Goal: Information Seeking & Learning: Learn about a topic

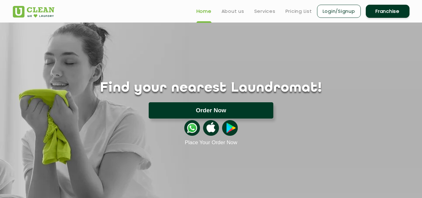
click at [222, 110] on button "Order Now" at bounding box center [211, 110] width 125 height 16
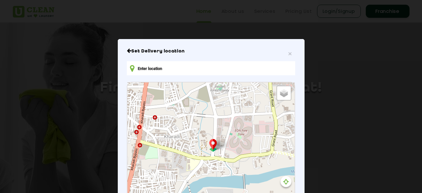
type input "Kharadi Police Chowki, [GEOGRAPHIC_DATA], [GEOGRAPHIC_DATA], [GEOGRAPHIC_DATA] …"
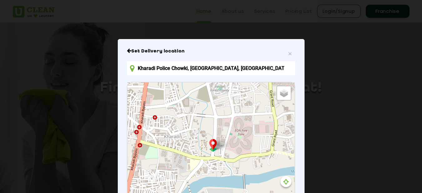
click at [243, 70] on input "Kharadi Police Chowki, [GEOGRAPHIC_DATA], [GEOGRAPHIC_DATA], [GEOGRAPHIC_DATA] …" at bounding box center [211, 68] width 168 height 14
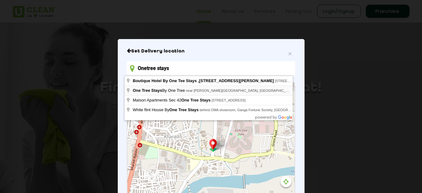
type input "One Tree Stays By One Tree, near [PERSON_NAME][GEOGRAPHIC_DATA], [GEOGRAPHIC_DA…"
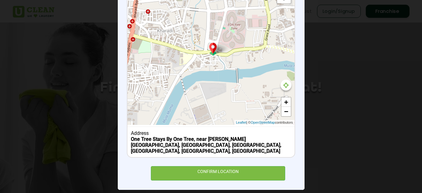
scroll to position [98, 0]
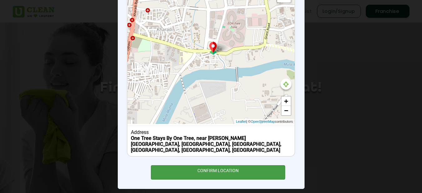
click at [211, 170] on div "CONFIRM LOCATION" at bounding box center [218, 172] width 135 height 14
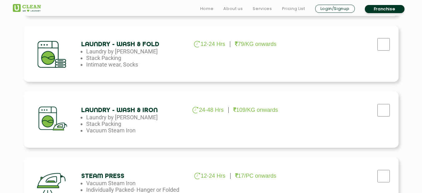
scroll to position [356, 0]
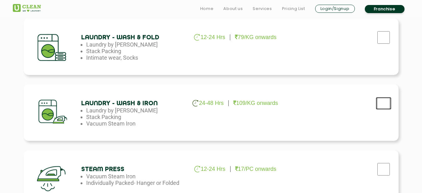
click at [384, 106] on input "checkbox" at bounding box center [384, 103] width 16 height 13
checkbox input "true"
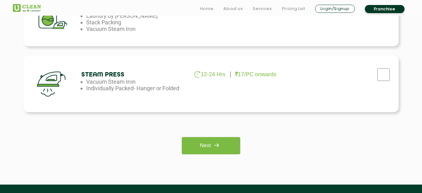
scroll to position [507, 0]
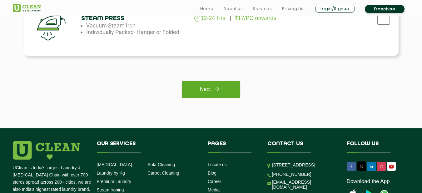
click at [217, 93] on img at bounding box center [216, 88] width 11 height 11
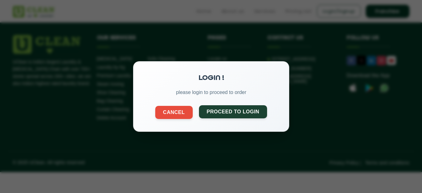
click at [239, 112] on button "Proceed to Login" at bounding box center [233, 111] width 68 height 13
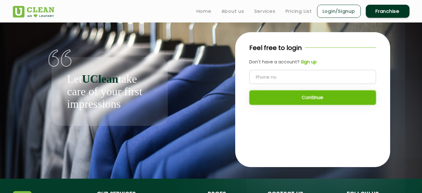
click at [280, 76] on input "tel" at bounding box center [312, 77] width 127 height 14
type input "9870193085"
click at [307, 98] on button "Continue" at bounding box center [312, 97] width 127 height 15
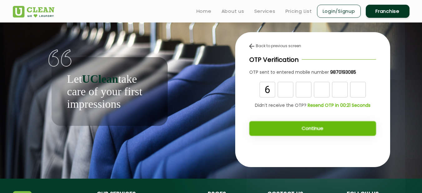
type input "6"
type input "8"
type input "3"
type input "4"
type input "2"
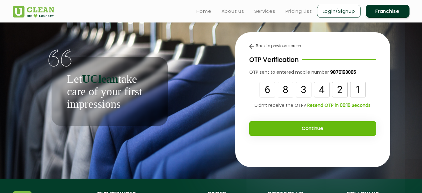
type input "1"
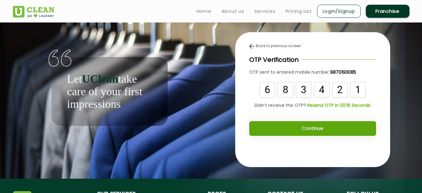
click at [321, 126] on button "Continue" at bounding box center [312, 128] width 127 height 15
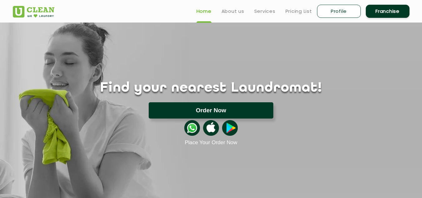
click at [245, 109] on button "Order Now" at bounding box center [211, 110] width 125 height 16
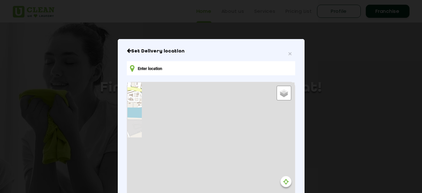
type input "Kharadi Police Chowki, [GEOGRAPHIC_DATA], [GEOGRAPHIC_DATA], [GEOGRAPHIC_DATA] …"
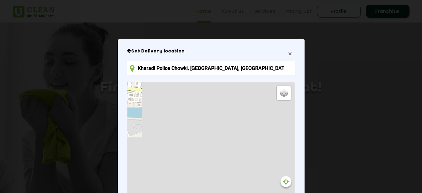
click at [290, 54] on span "×" at bounding box center [290, 53] width 4 height 7
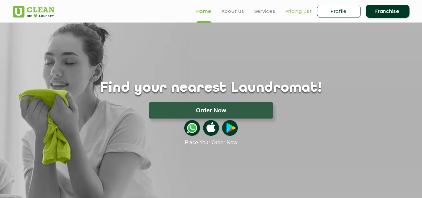
click at [300, 12] on link "Pricing List" at bounding box center [299, 12] width 27 height 8
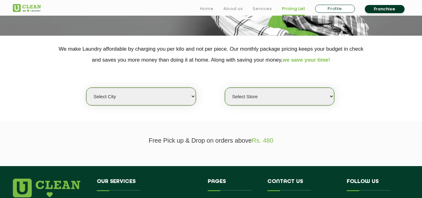
scroll to position [112, 0]
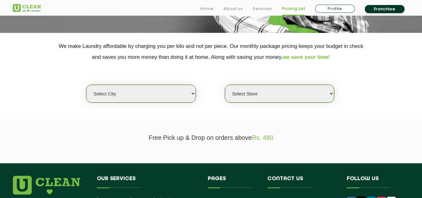
click at [174, 94] on select "Select city Aalo Agartala Agra Ahmedabad Akola Aligarh Alwar - UClean Select Am…" at bounding box center [140, 94] width 109 height 18
select select "4"
click at [86, 85] on select "Select city Aalo Agartala Agra Ahmedabad Akola Aligarh Alwar - UClean Select Am…" at bounding box center [140, 94] width 109 height 18
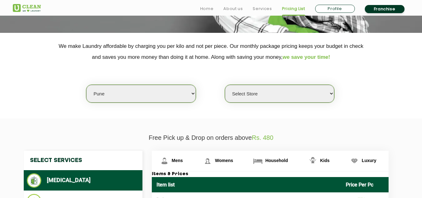
click at [255, 100] on select "Select Store UClean Koregaon Park UClean Baner Pune UClean Keshav Nagar Pune UC…" at bounding box center [279, 94] width 109 height 18
select select "620"
click at [225, 85] on select "Select Store UClean Koregaon Park UClean Baner Pune UClean Keshav Nagar Pune UC…" at bounding box center [279, 94] width 109 height 18
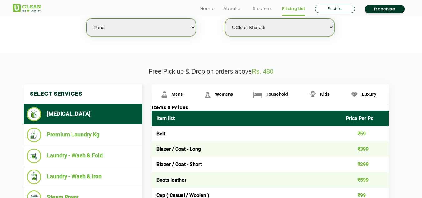
scroll to position [207, 0]
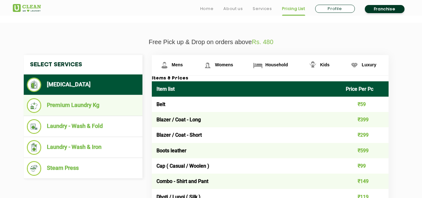
click at [78, 106] on li "Premium Laundry Kg" at bounding box center [83, 105] width 113 height 15
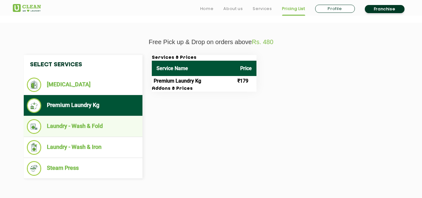
click at [74, 129] on li "Laundry - Wash & Fold" at bounding box center [83, 126] width 113 height 15
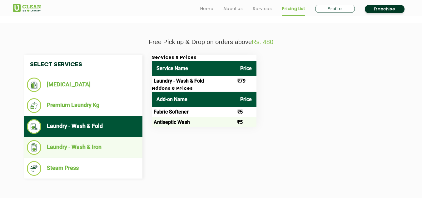
click at [73, 149] on li "Laundry - Wash & Iron" at bounding box center [83, 147] width 113 height 15
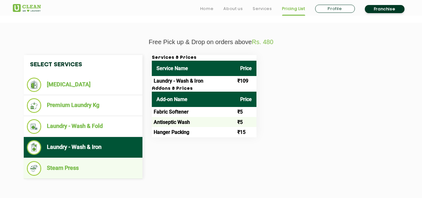
click at [72, 166] on li "Steam Press" at bounding box center [83, 168] width 113 height 15
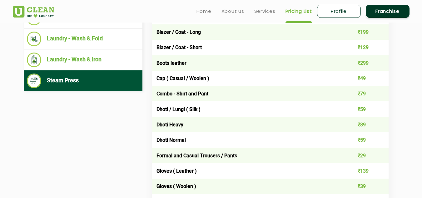
scroll to position [0, 0]
